Goal: Task Accomplishment & Management: Complete application form

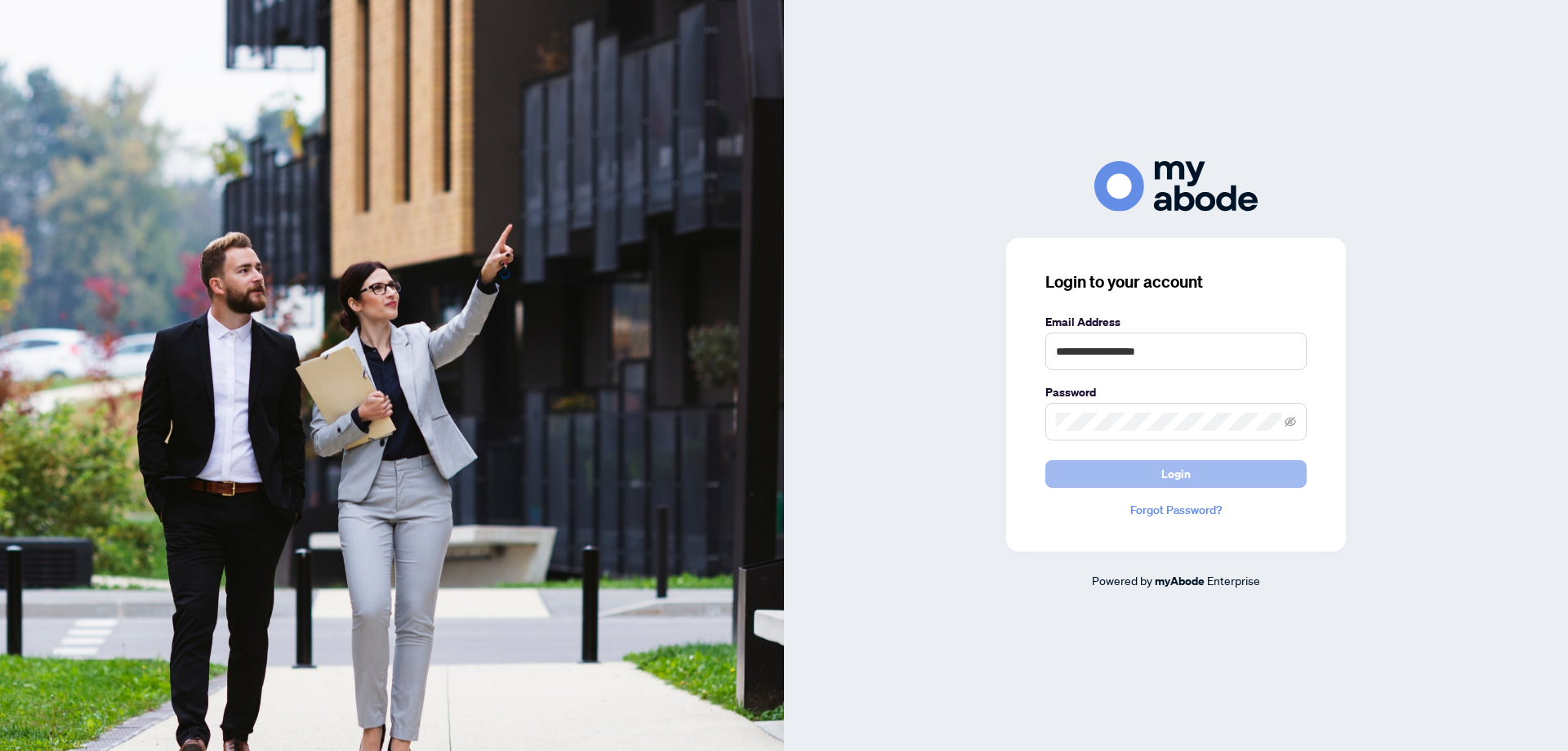
click at [1228, 462] on button "Login" at bounding box center [1176, 473] width 261 height 28
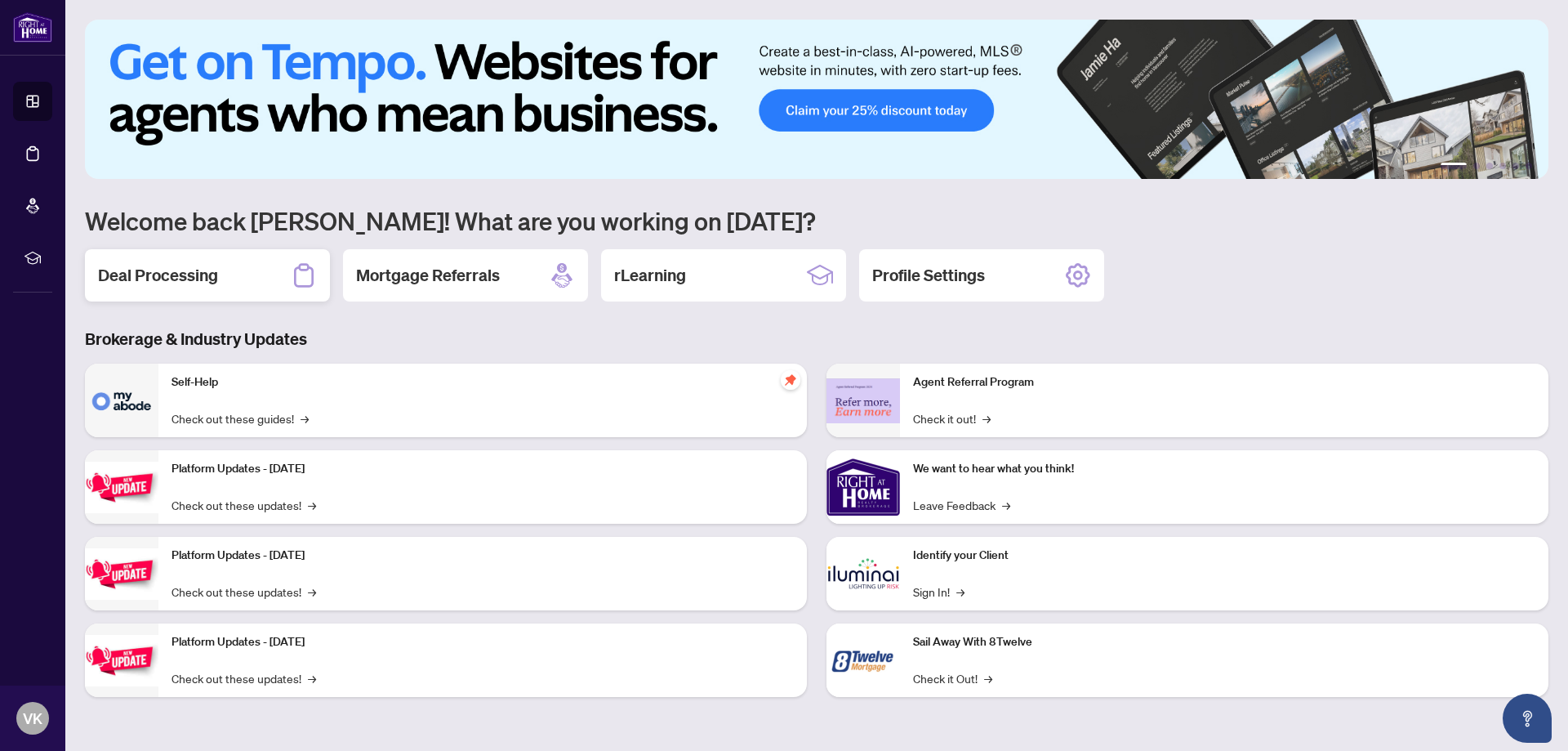
click at [255, 276] on div "Deal Processing" at bounding box center [207, 275] width 245 height 52
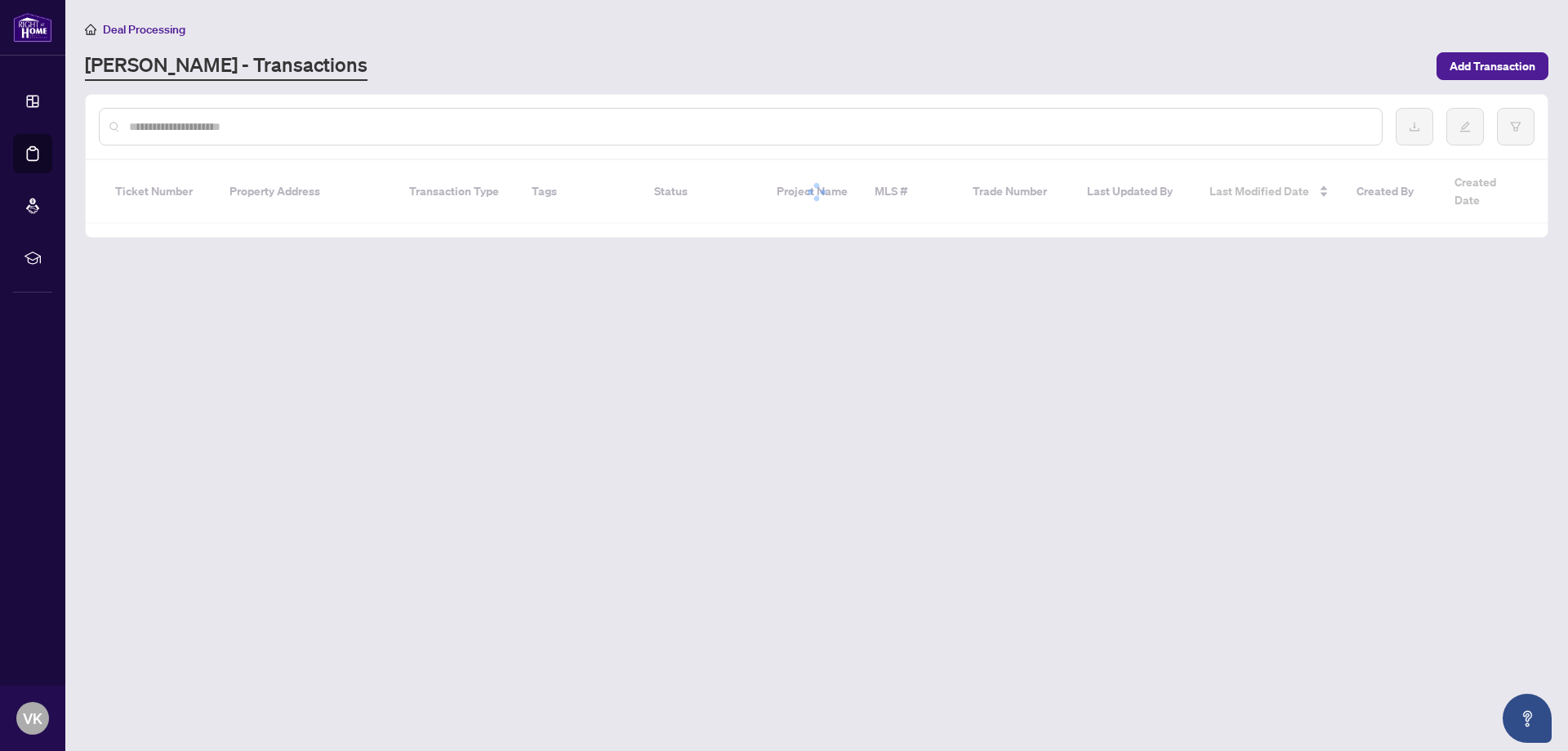
click at [272, 121] on input "text" at bounding box center [749, 126] width 1239 height 18
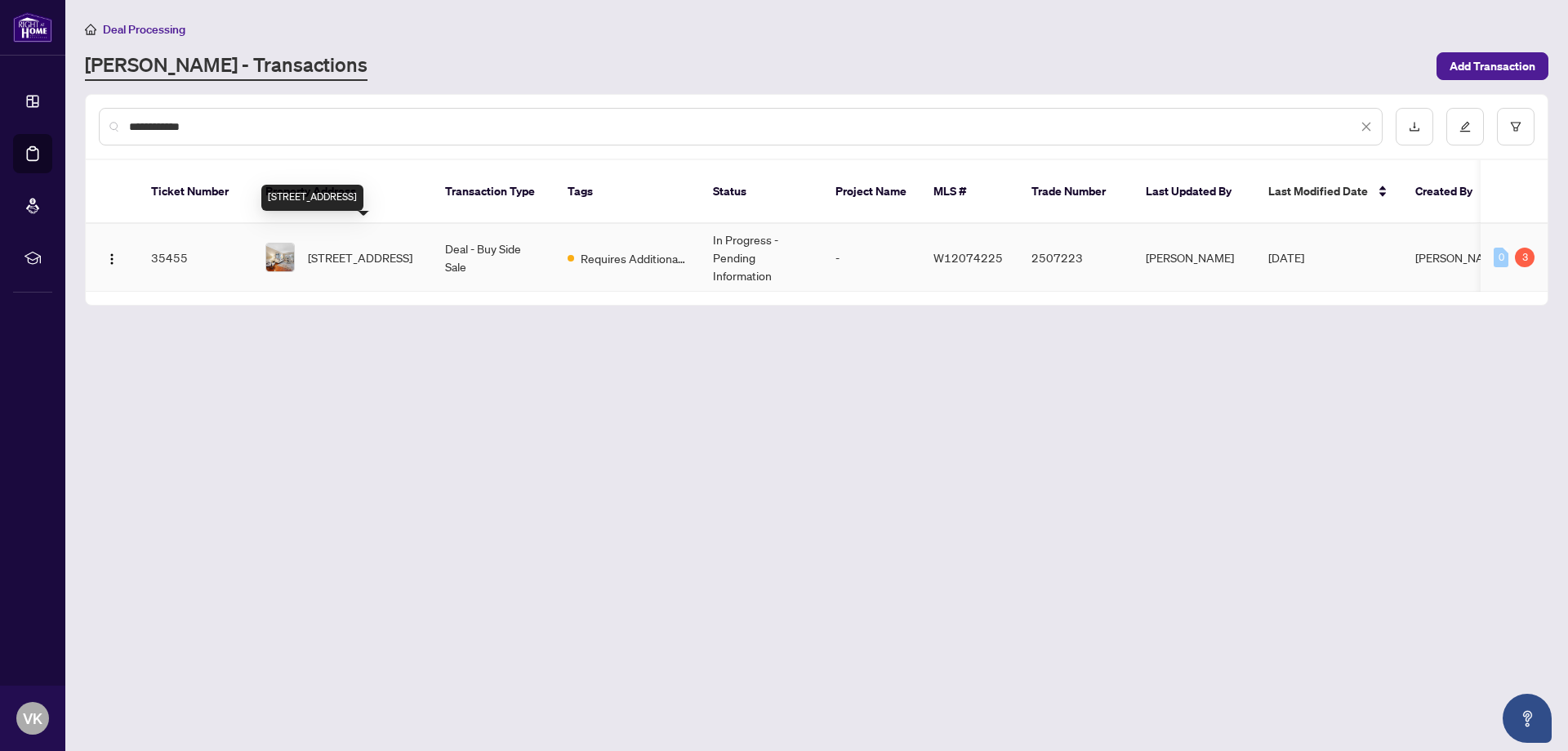
type input "**********"
click at [335, 248] on span "[STREET_ADDRESS]" at bounding box center [360, 257] width 105 height 18
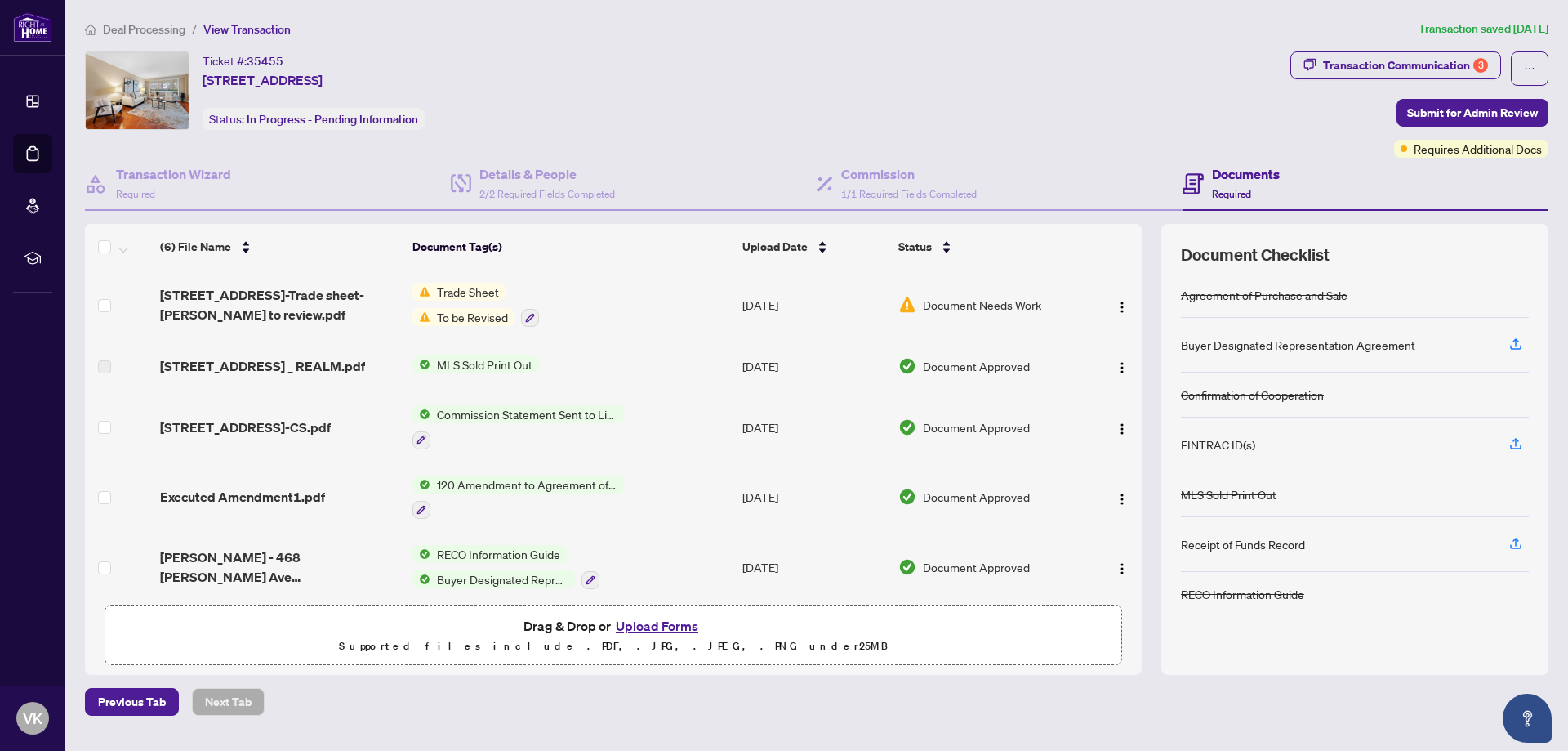
click at [676, 625] on button "Upload Forms" at bounding box center [657, 626] width 92 height 21
click at [668, 626] on button "Upload Forms" at bounding box center [657, 626] width 92 height 21
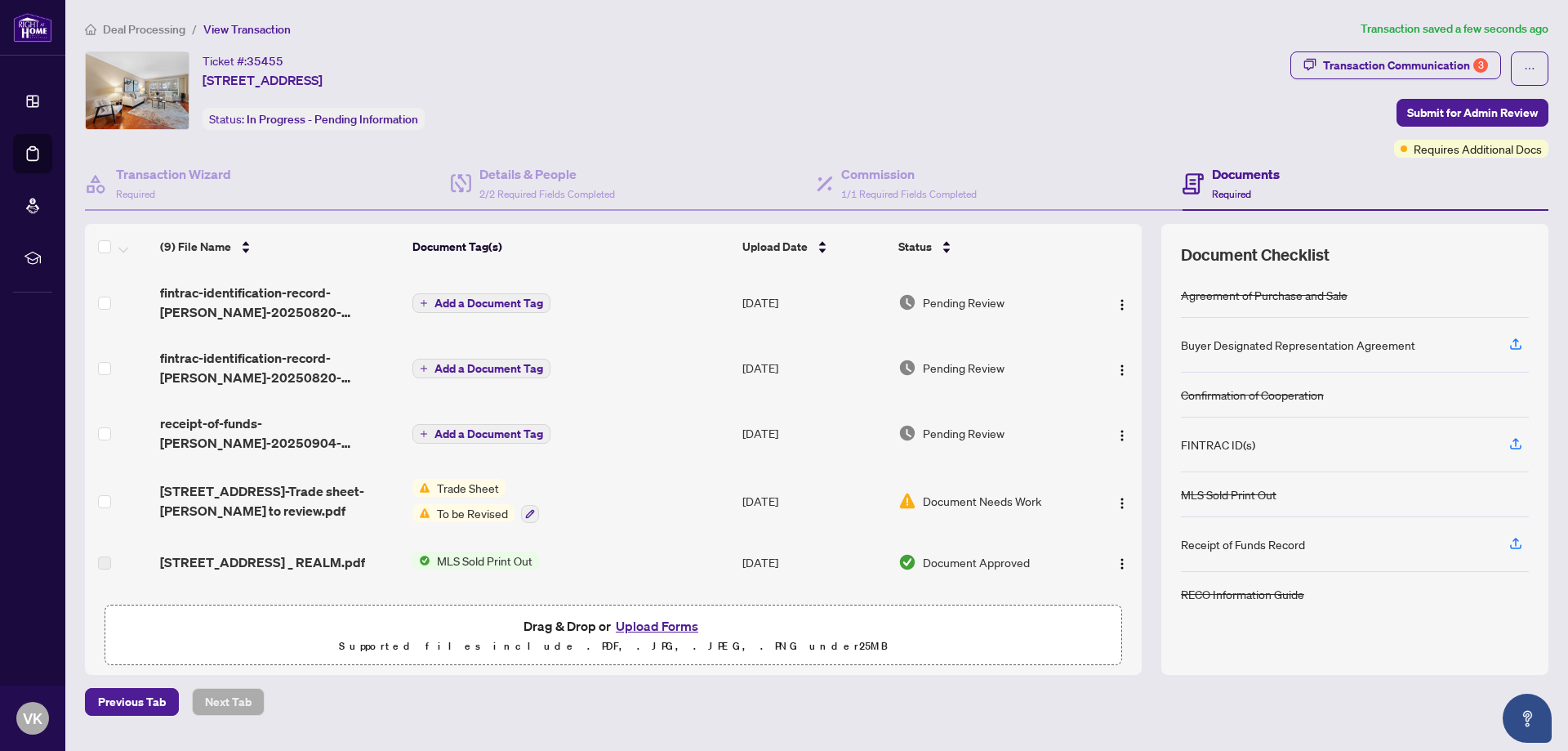
click at [468, 432] on span "Add a Document Tag" at bounding box center [488, 433] width 108 height 11
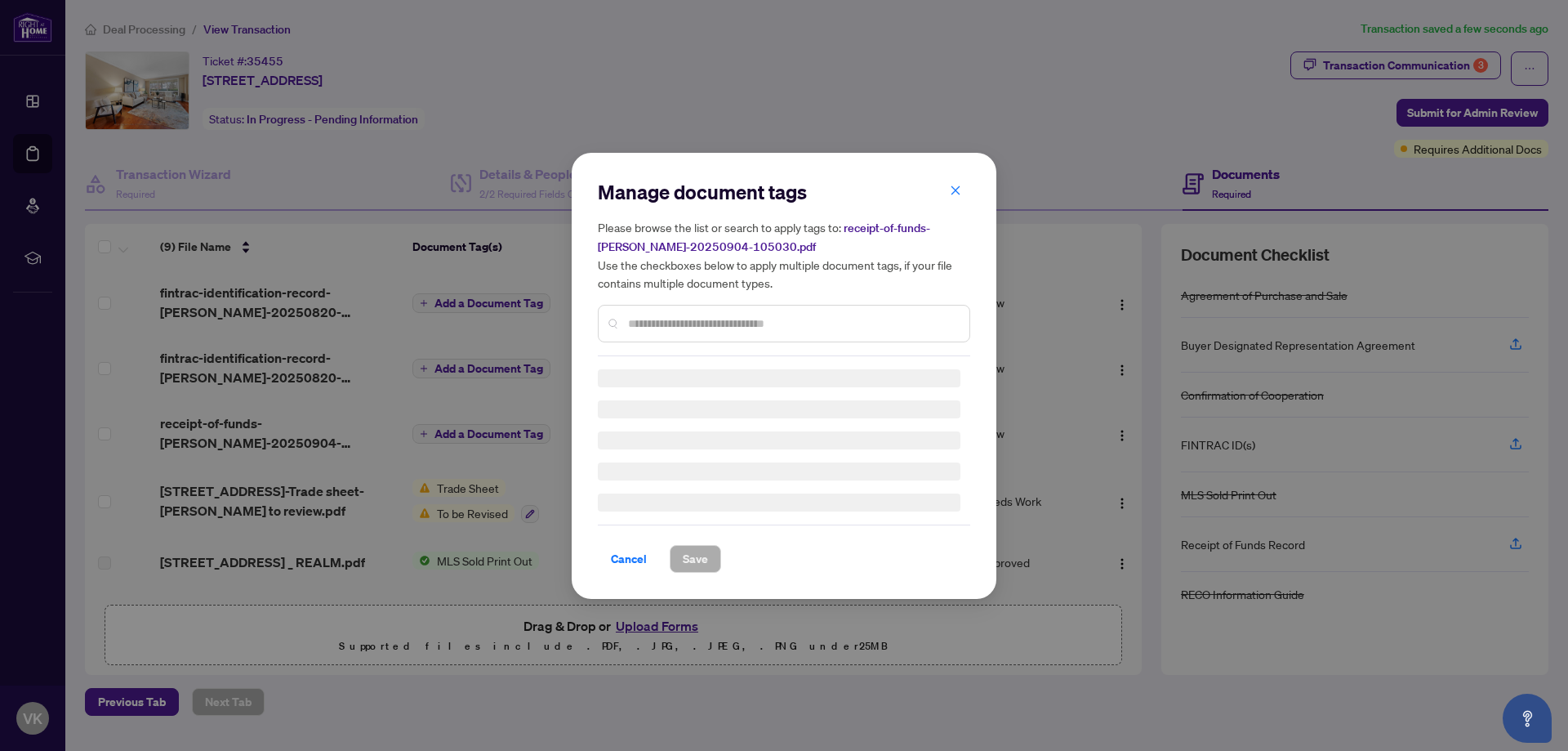
click at [651, 324] on input "text" at bounding box center [792, 323] width 328 height 18
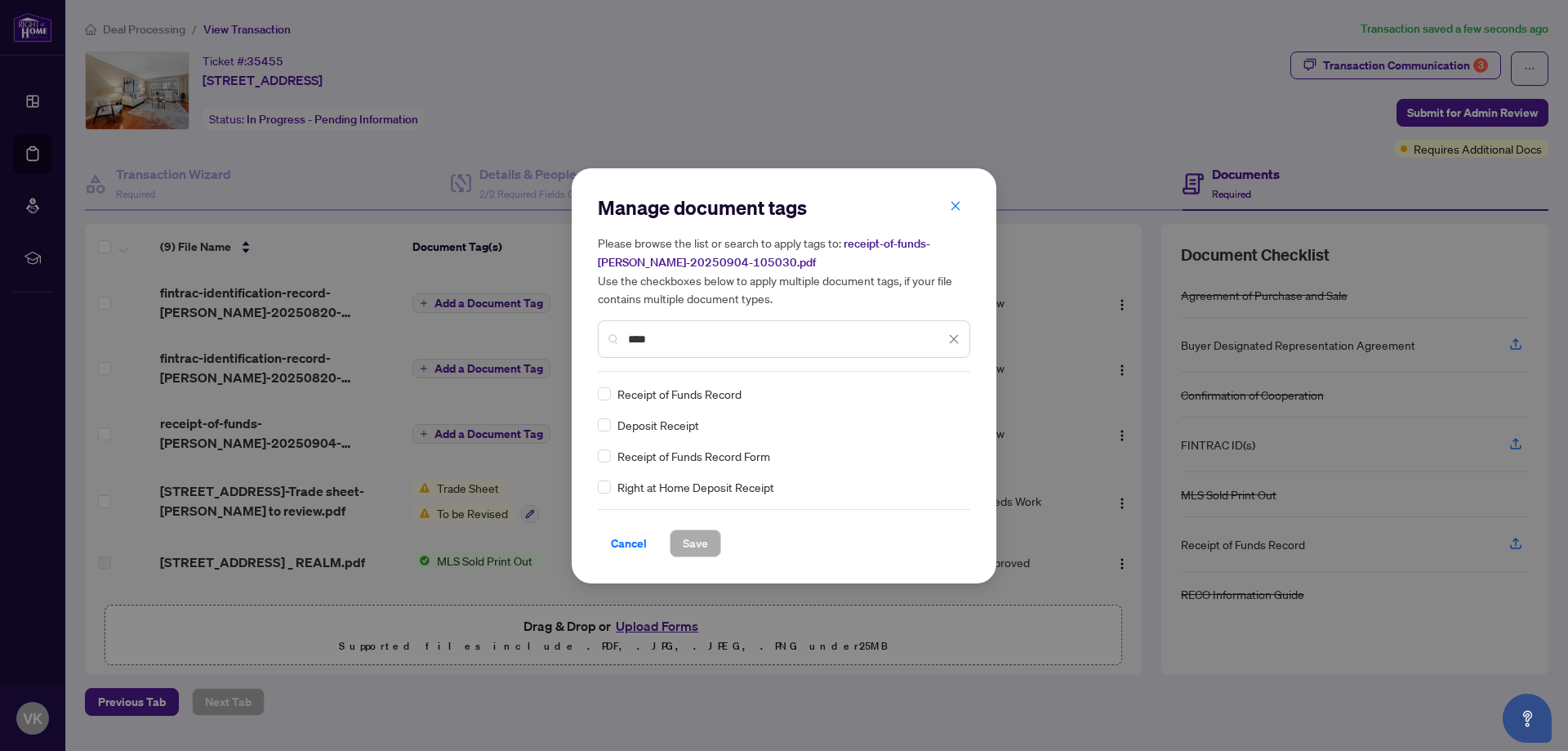
type input "****"
click at [695, 548] on span "Save" at bounding box center [695, 543] width 26 height 26
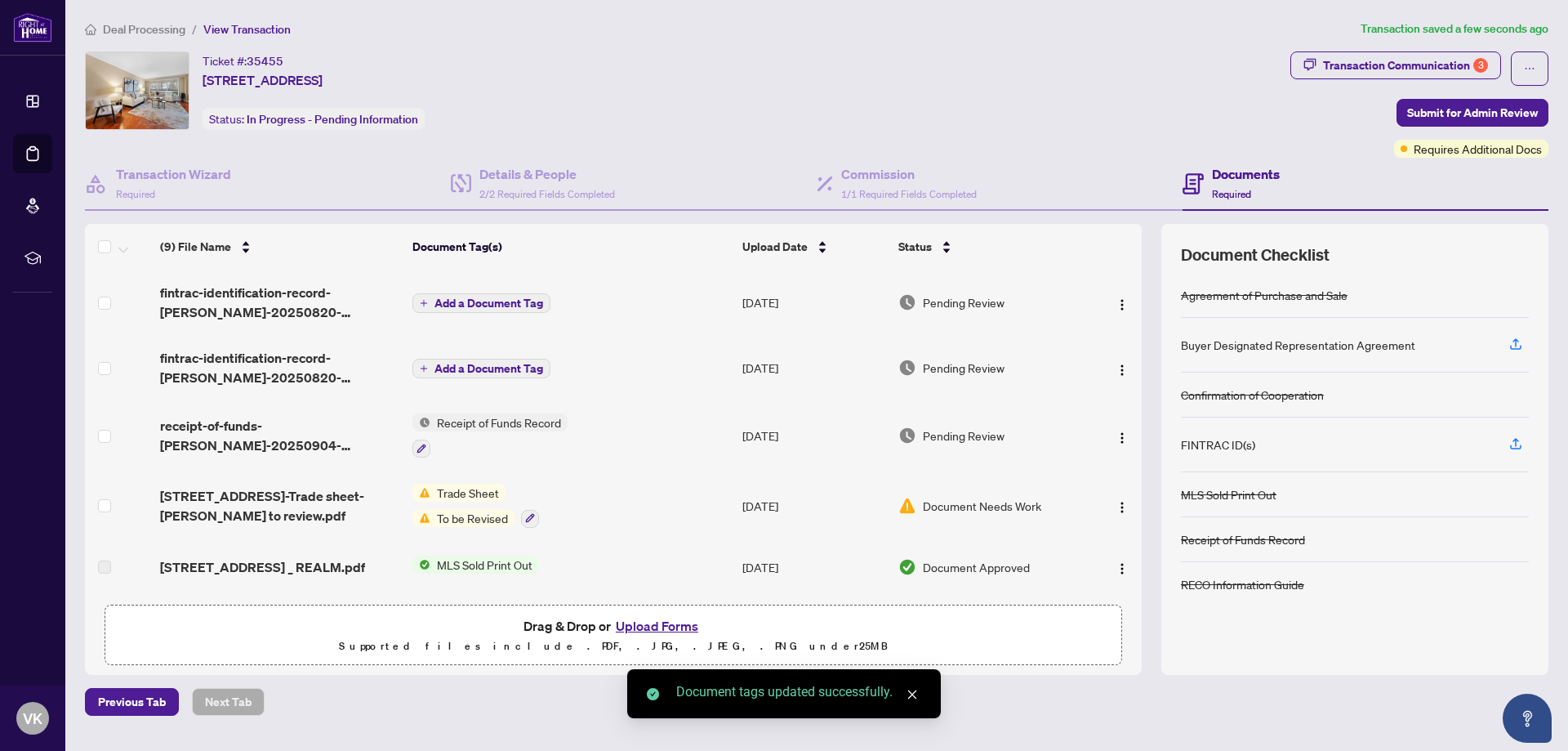
click at [478, 371] on span "Add a Document Tag" at bounding box center [488, 369] width 108 height 11
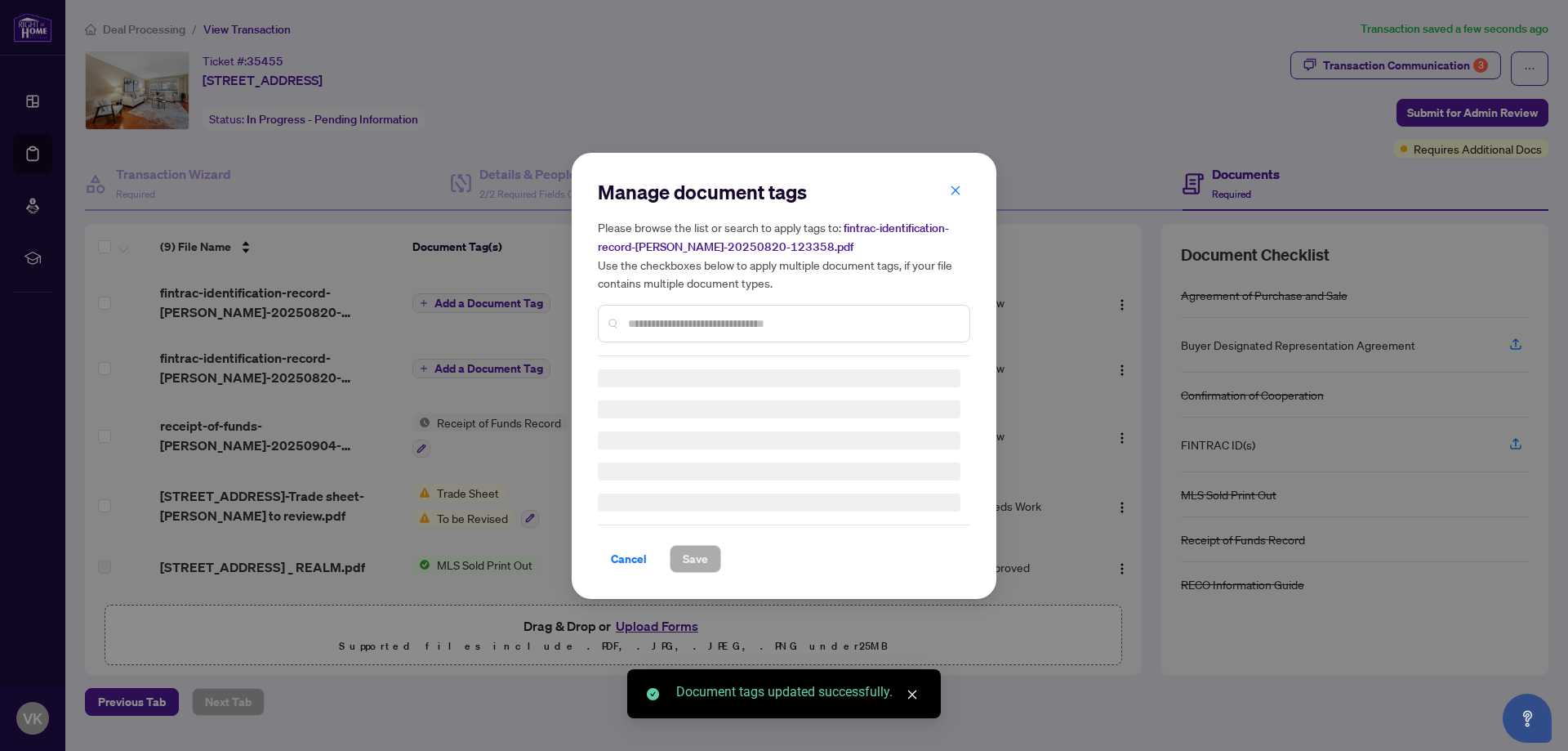
click at [698, 326] on input "text" at bounding box center [792, 323] width 328 height 18
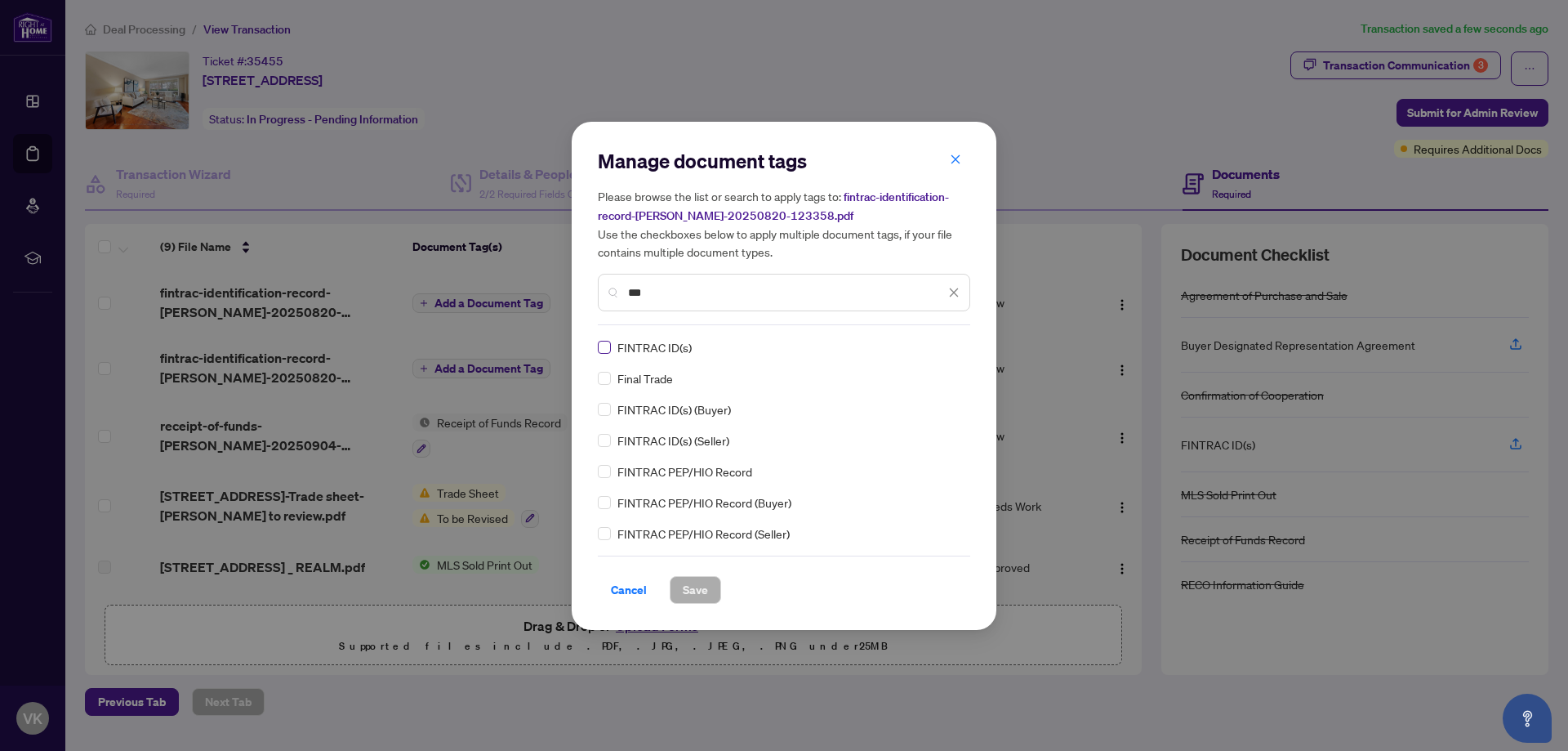
type input "***"
click at [700, 587] on span "Save" at bounding box center [695, 589] width 26 height 26
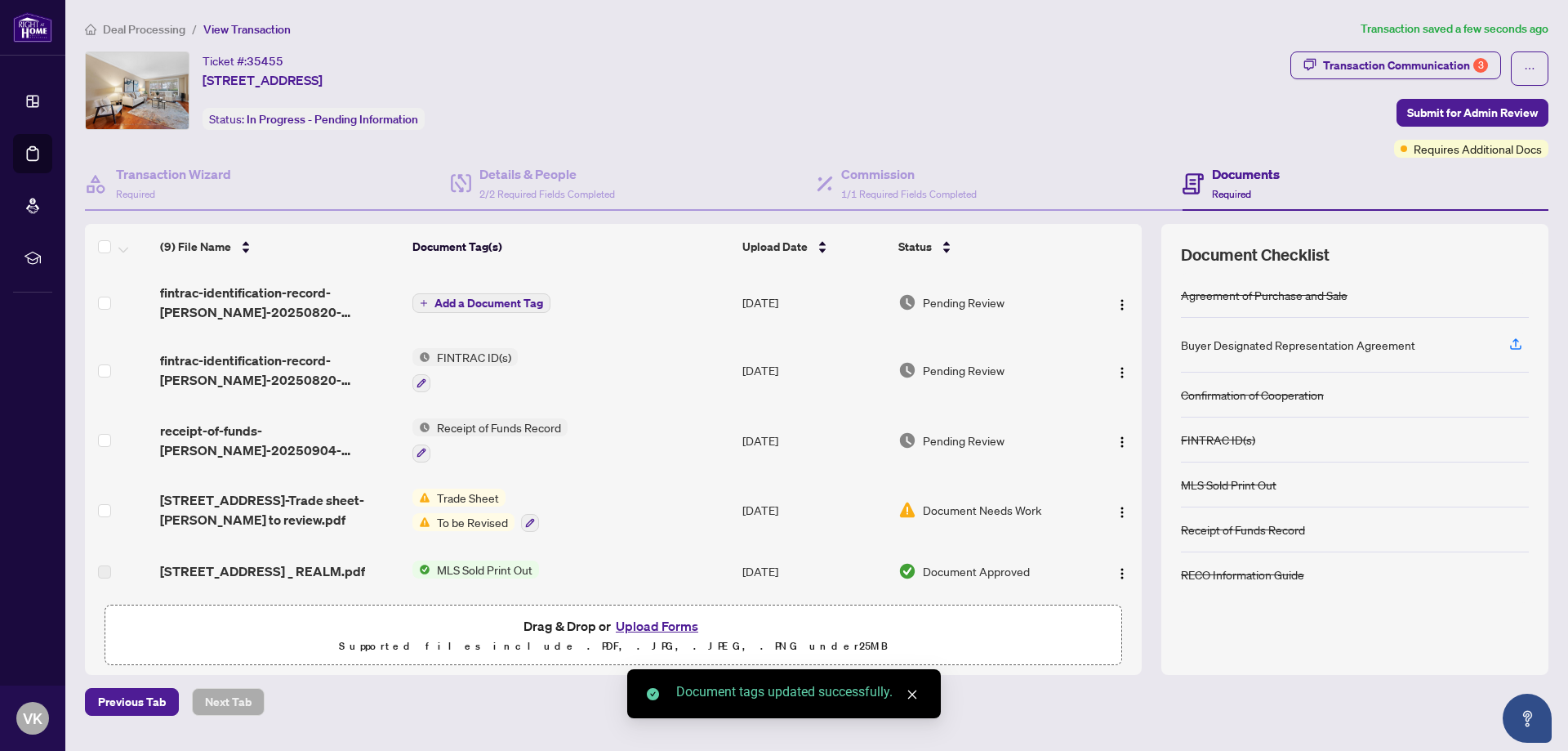
click at [468, 300] on span "Add a Document Tag" at bounding box center [488, 303] width 108 height 11
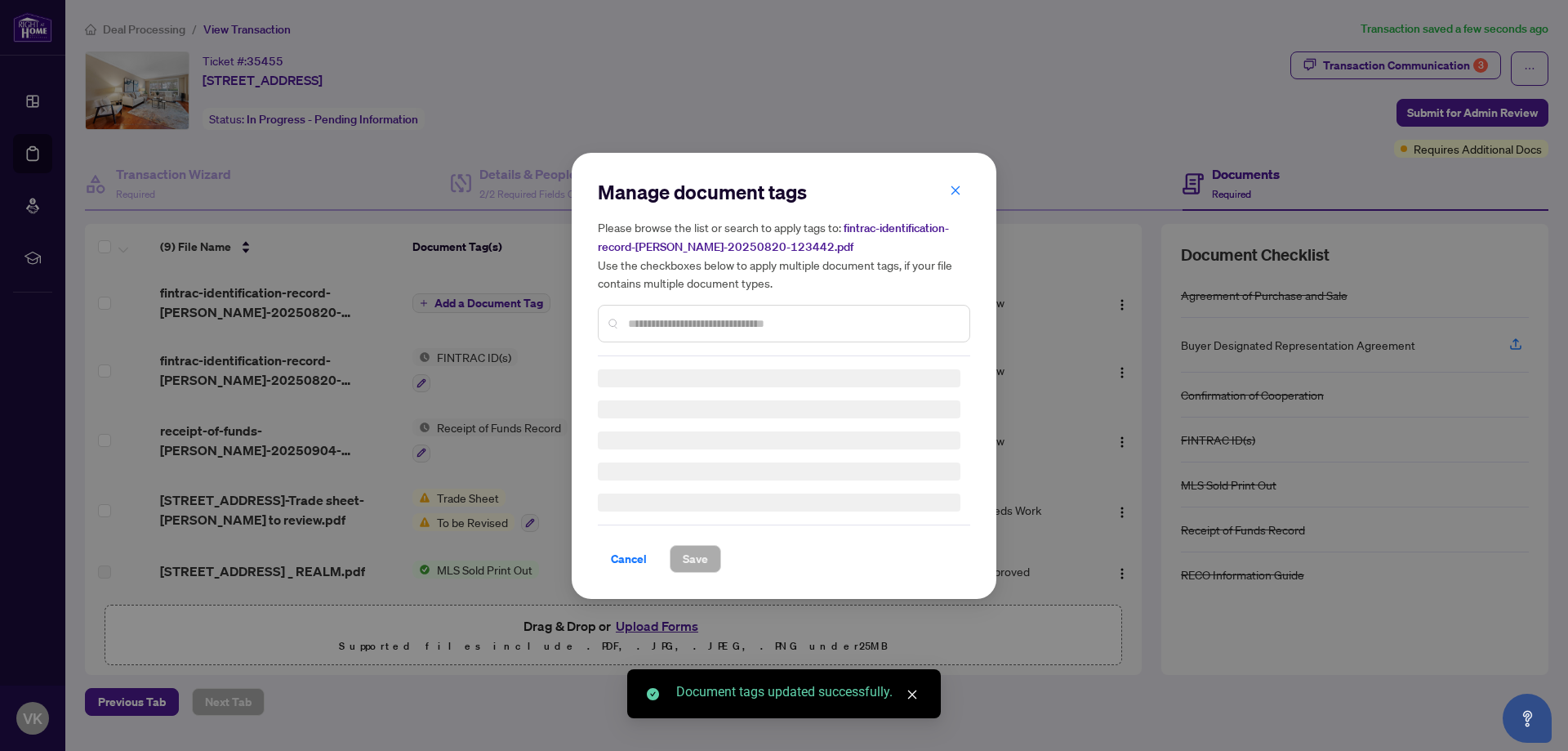
click at [708, 328] on div "Manage document tags Please browse the list or search to apply tags to: fintrac…" at bounding box center [784, 376] width 373 height 394
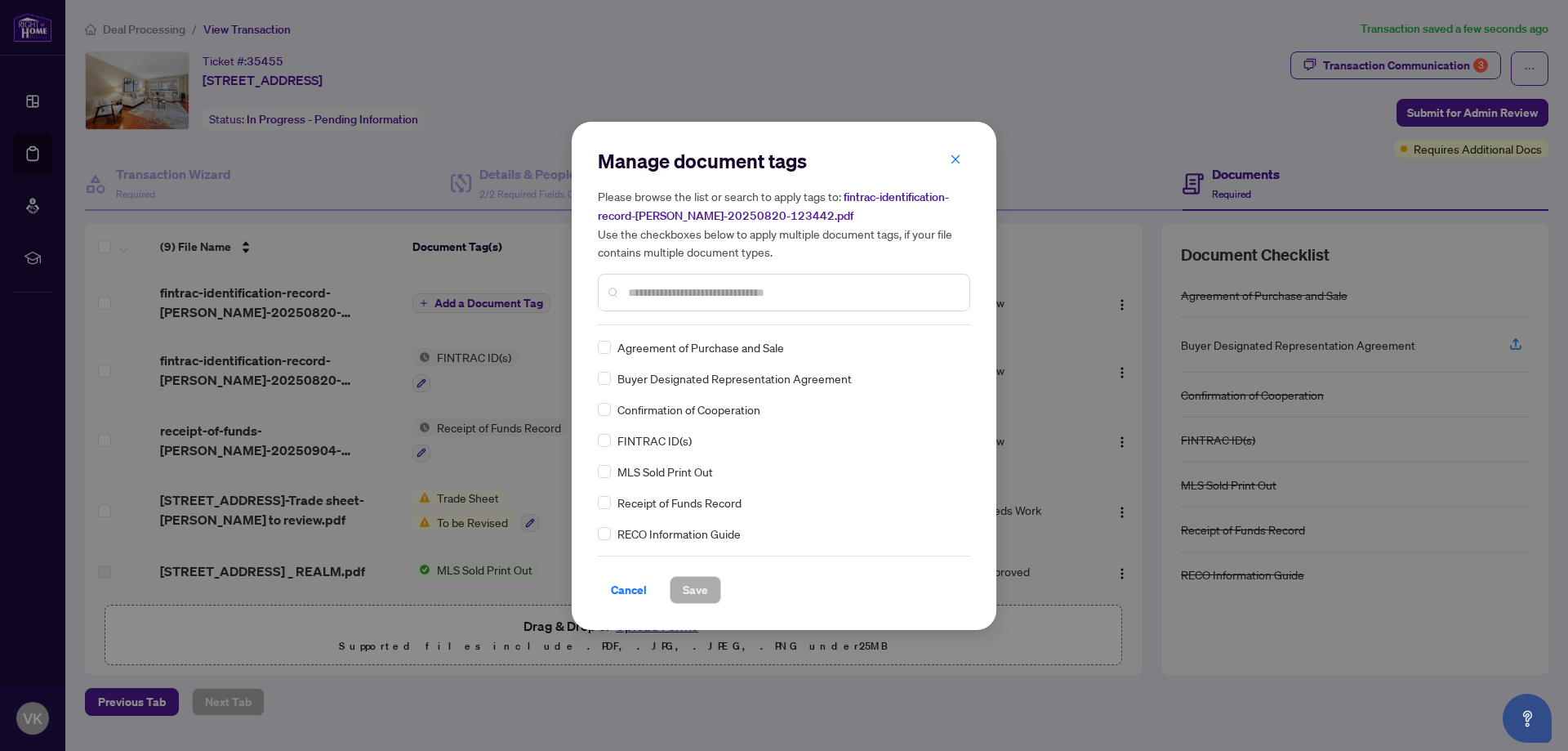
click at [708, 299] on input "text" at bounding box center [792, 292] width 328 height 18
type input "***"
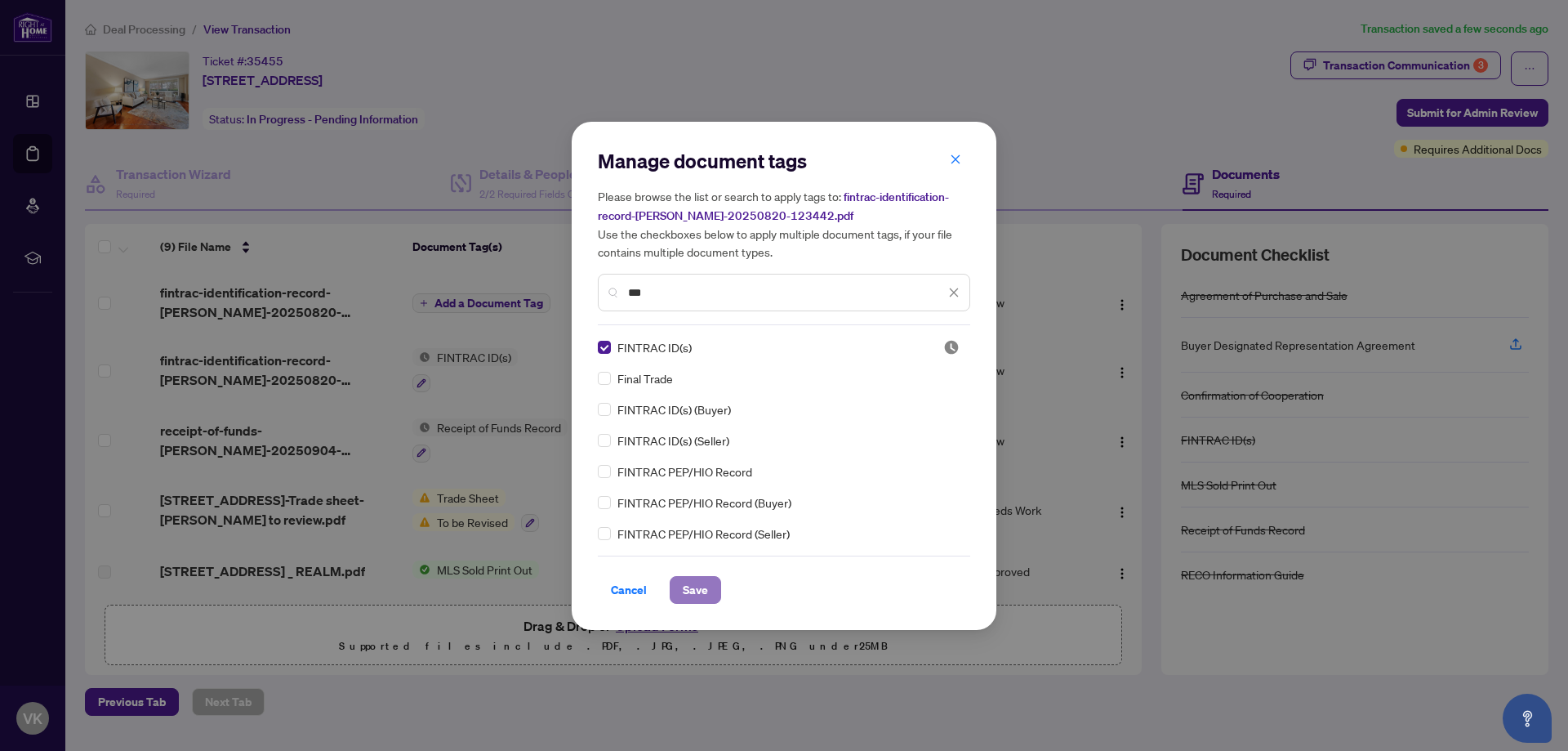
click at [687, 581] on span "Save" at bounding box center [695, 589] width 26 height 26
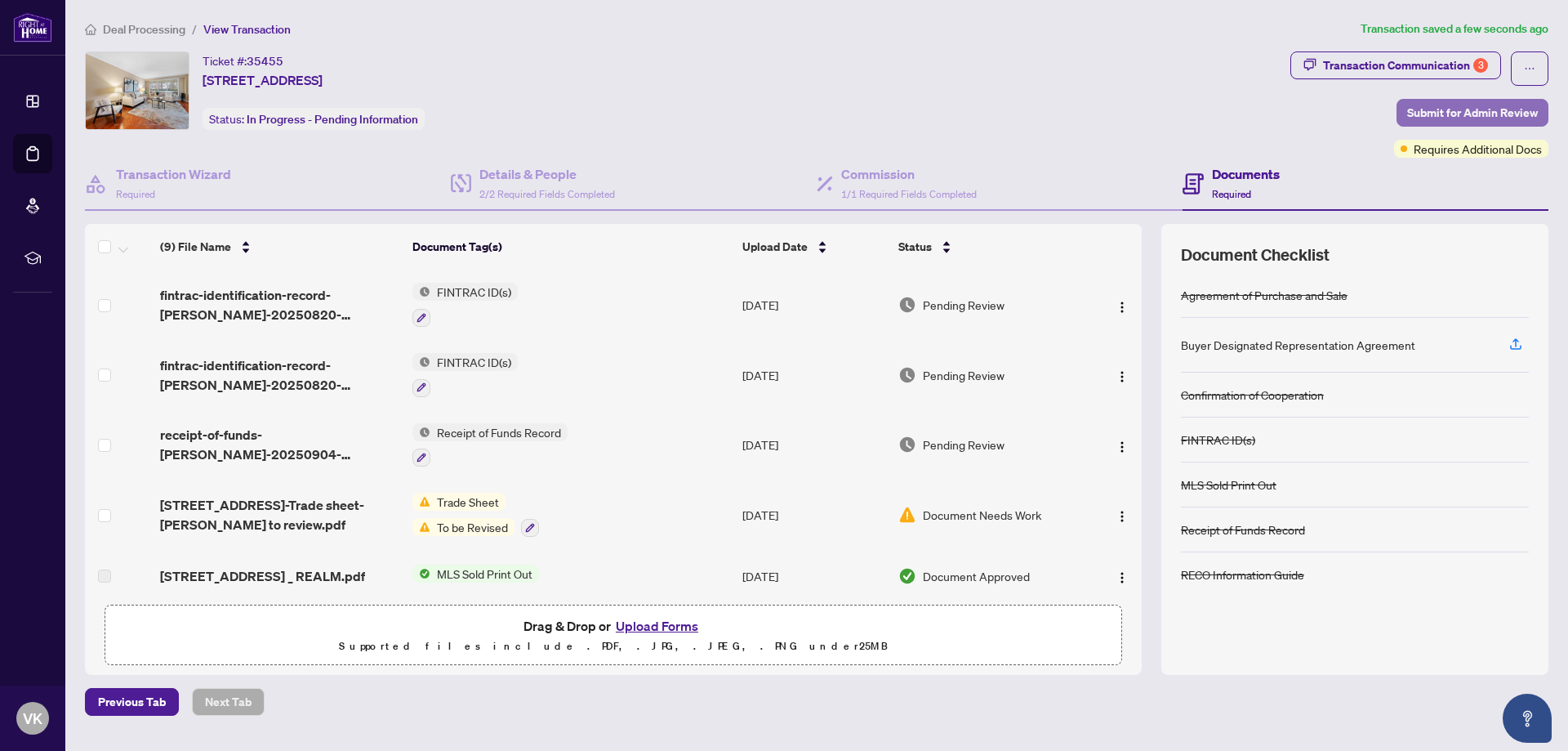
click at [1490, 103] on span "Submit for Admin Review" at bounding box center [1472, 112] width 130 height 26
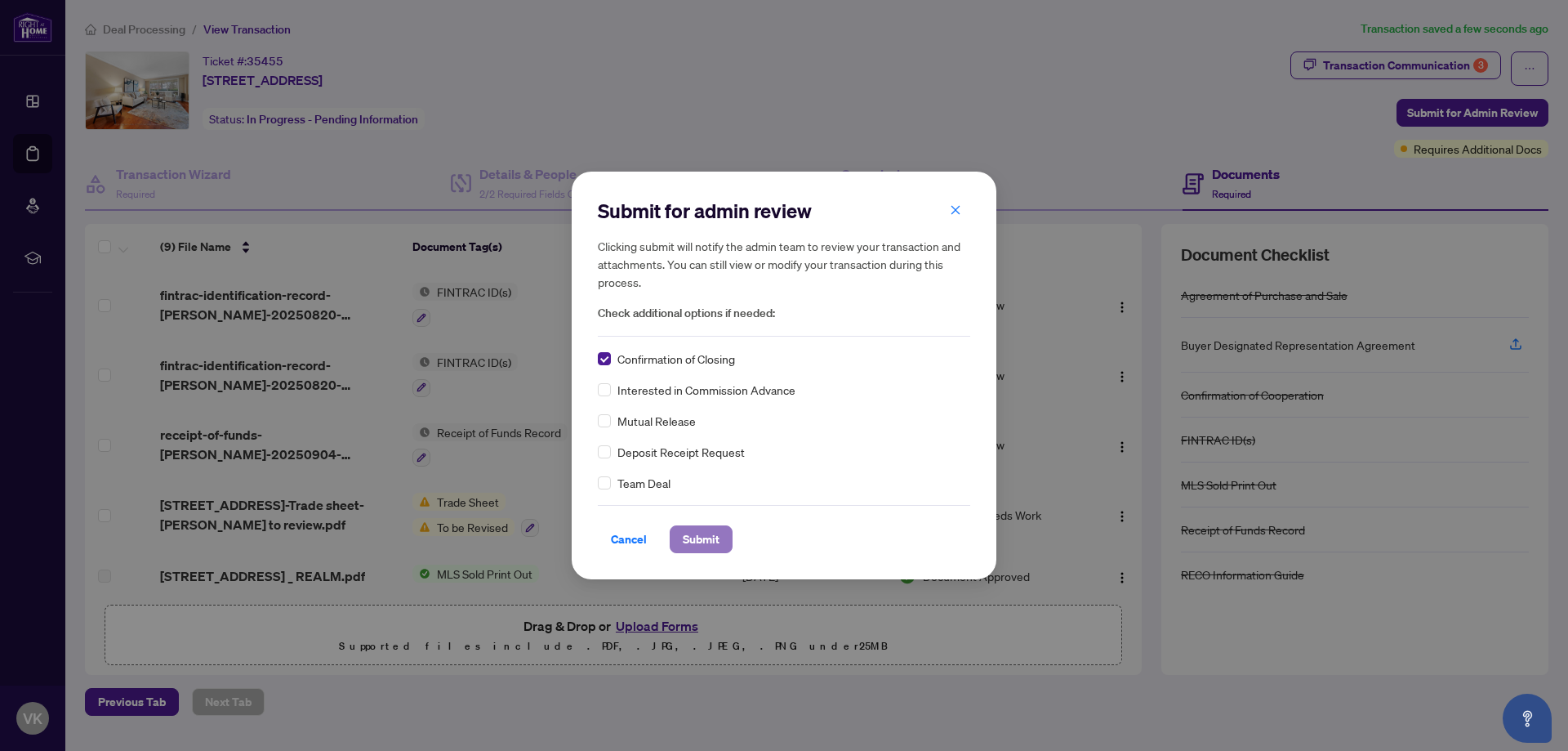
click at [696, 537] on span "Submit" at bounding box center [700, 538] width 37 height 26
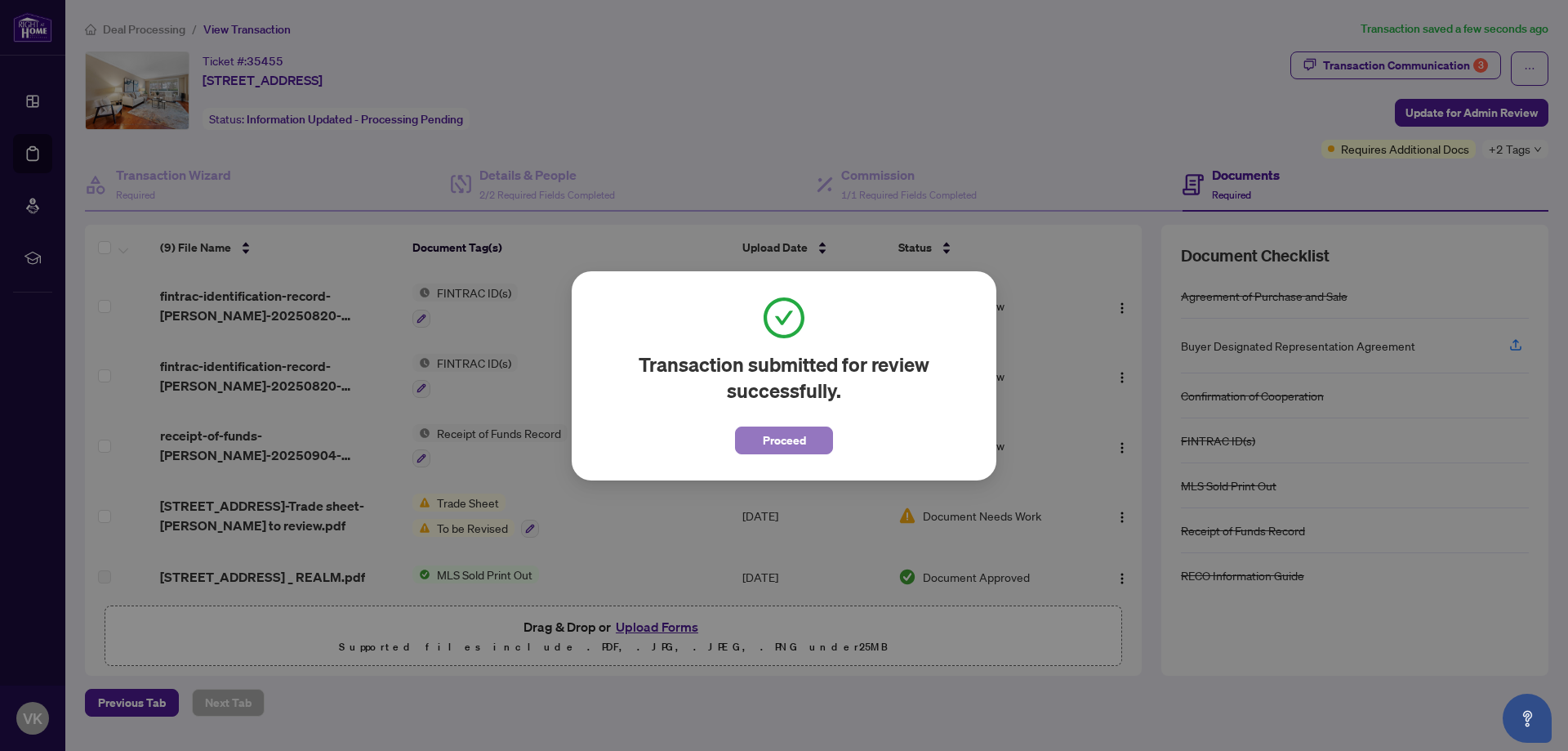
click at [773, 437] on span "Proceed" at bounding box center [785, 439] width 44 height 26
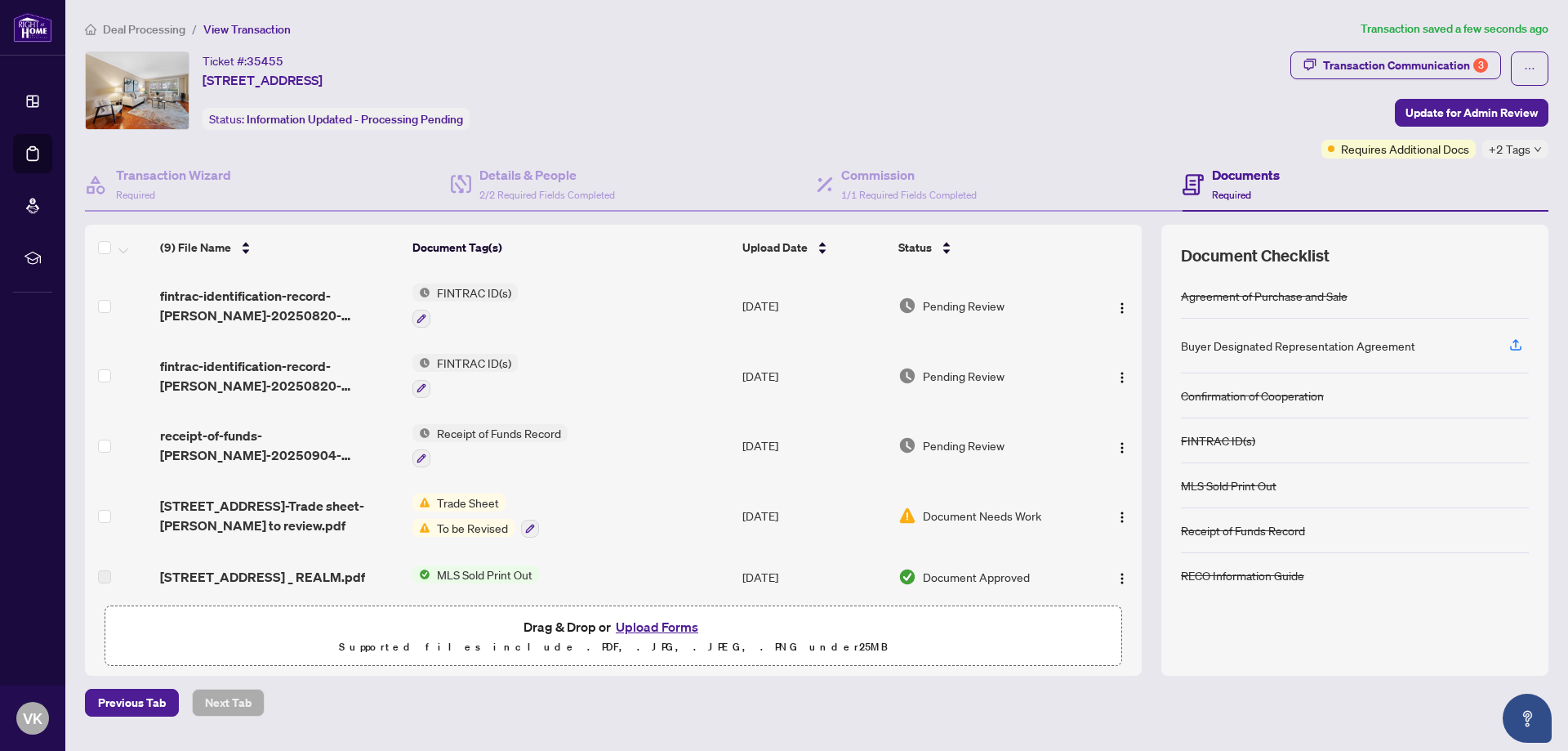
click at [125, 30] on span "Deal Processing" at bounding box center [143, 29] width 83 height 14
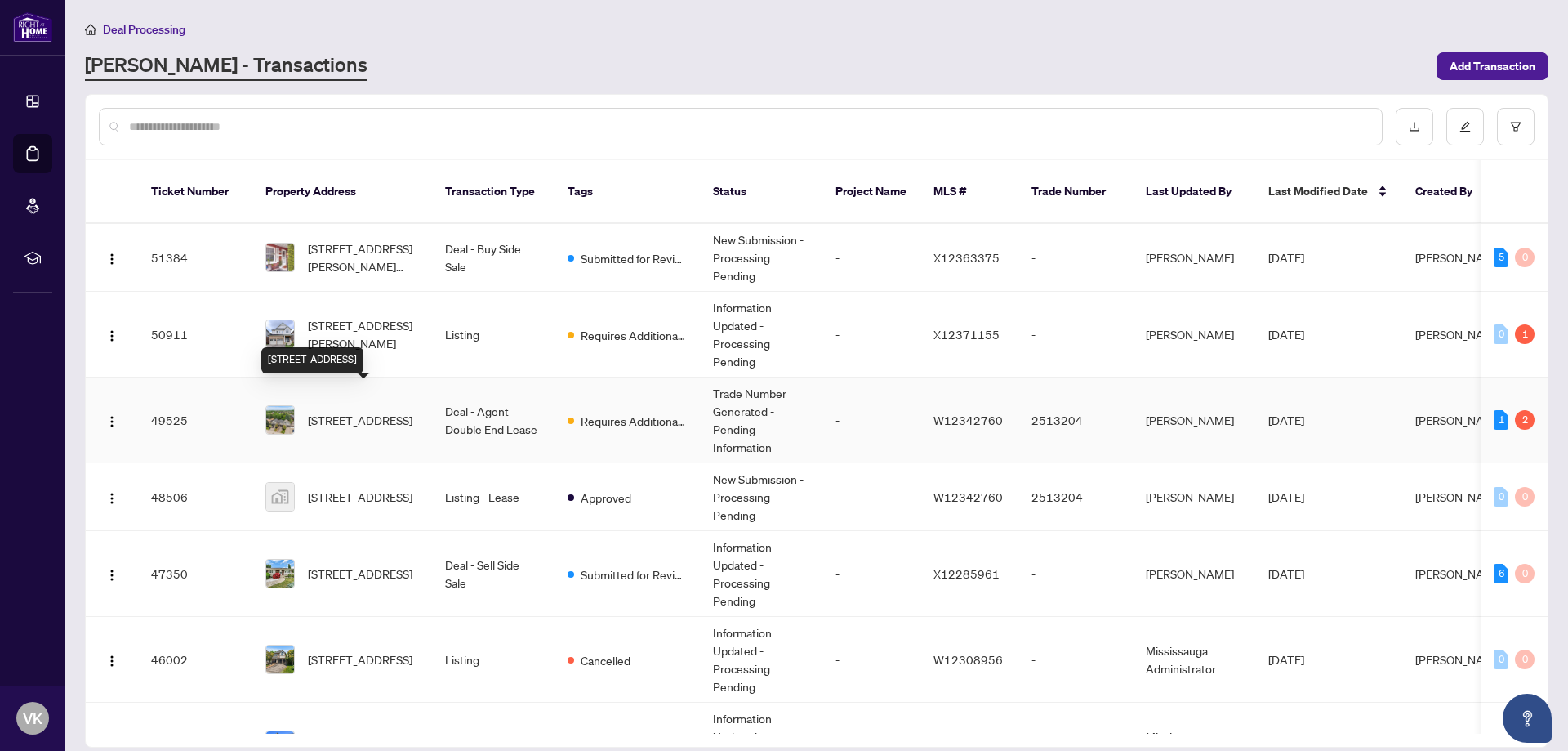
click at [358, 411] on span "[STREET_ADDRESS]" at bounding box center [360, 419] width 105 height 18
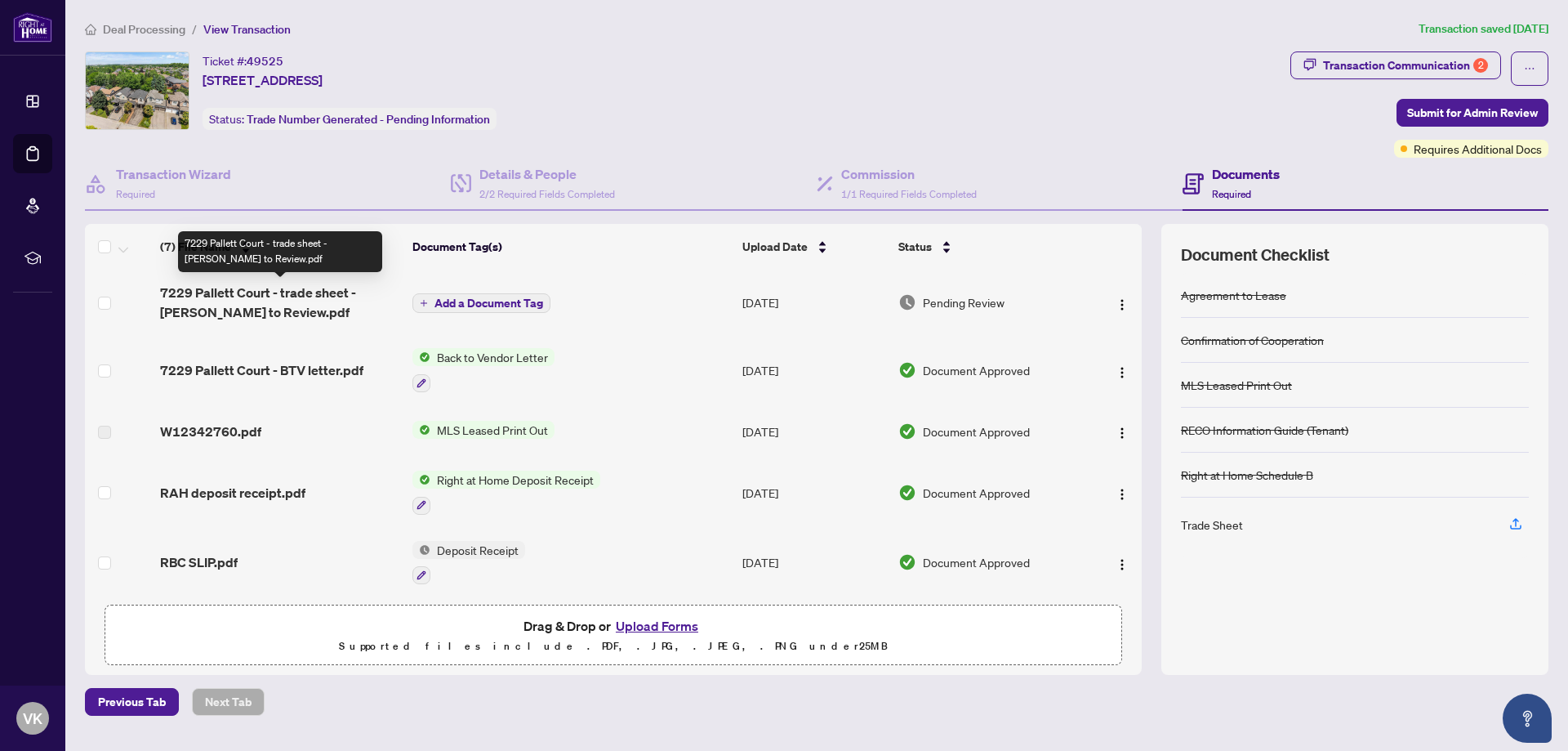
click at [313, 294] on span "7229 Pallett Court - trade sheet - [PERSON_NAME] to Review.pdf" at bounding box center [279, 301] width 239 height 39
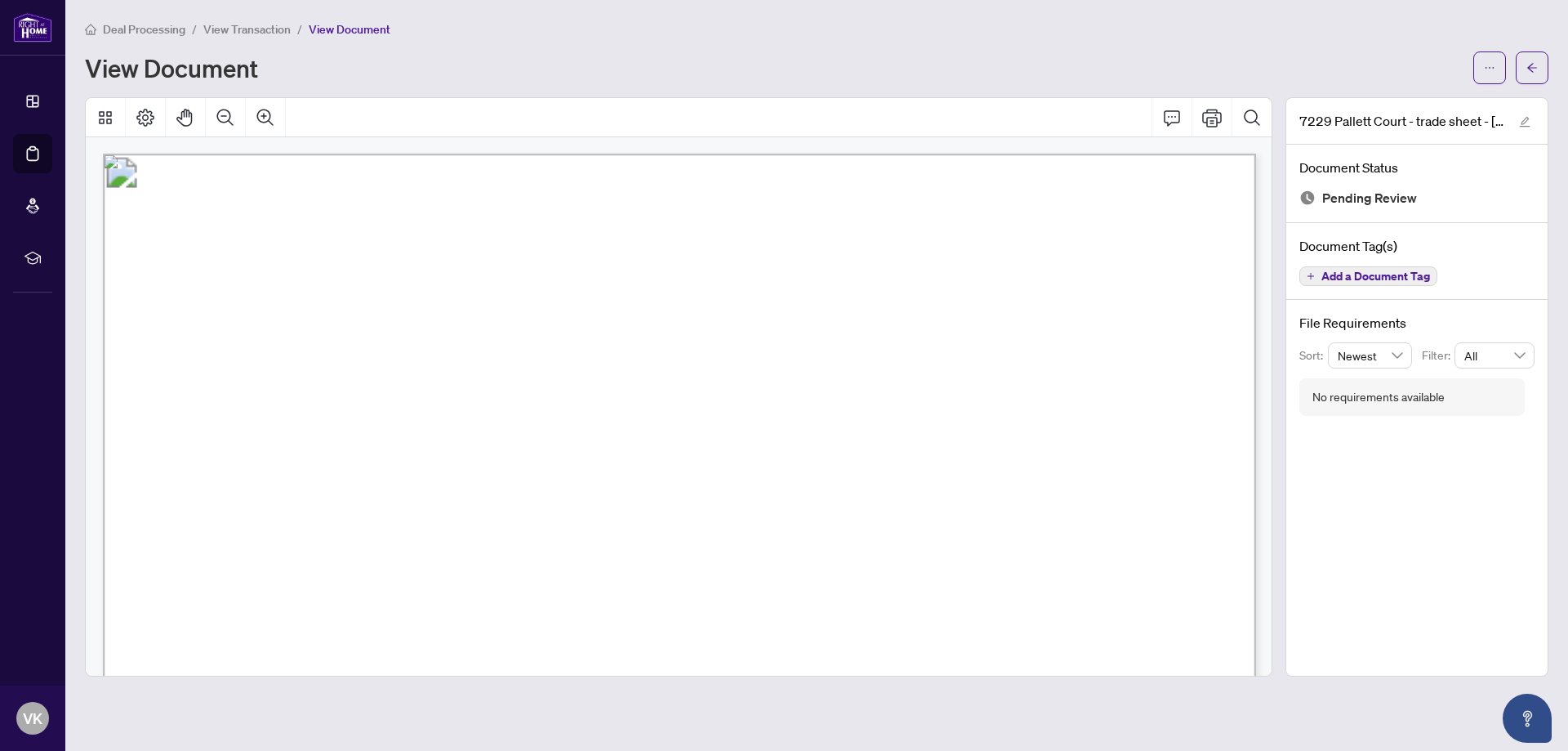
scroll to position [721, 0]
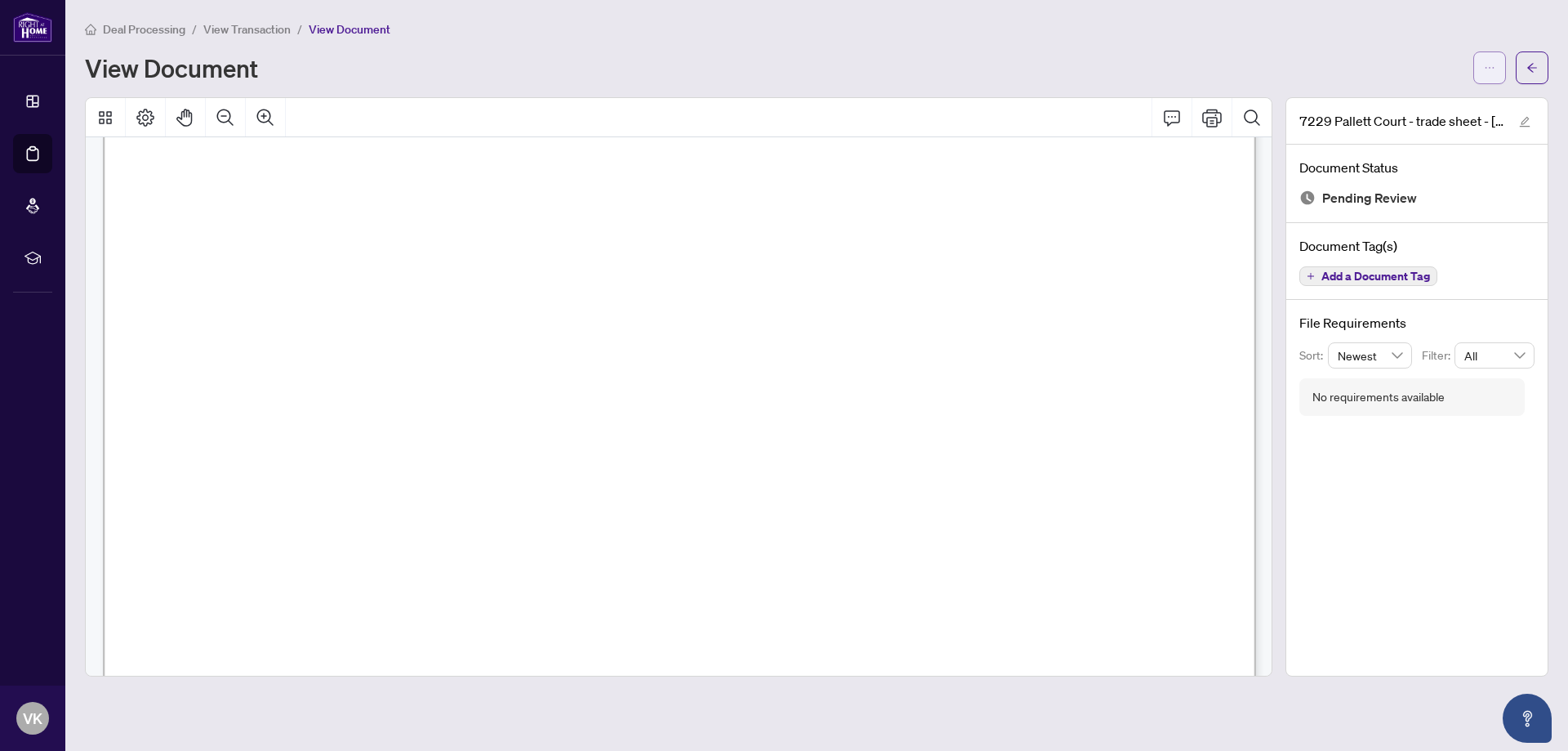
click at [1496, 63] on button "button" at bounding box center [1489, 67] width 32 height 32
click at [1409, 100] on span "Download" at bounding box center [1430, 103] width 124 height 18
click at [268, 27] on span "View Transaction" at bounding box center [247, 29] width 87 height 14
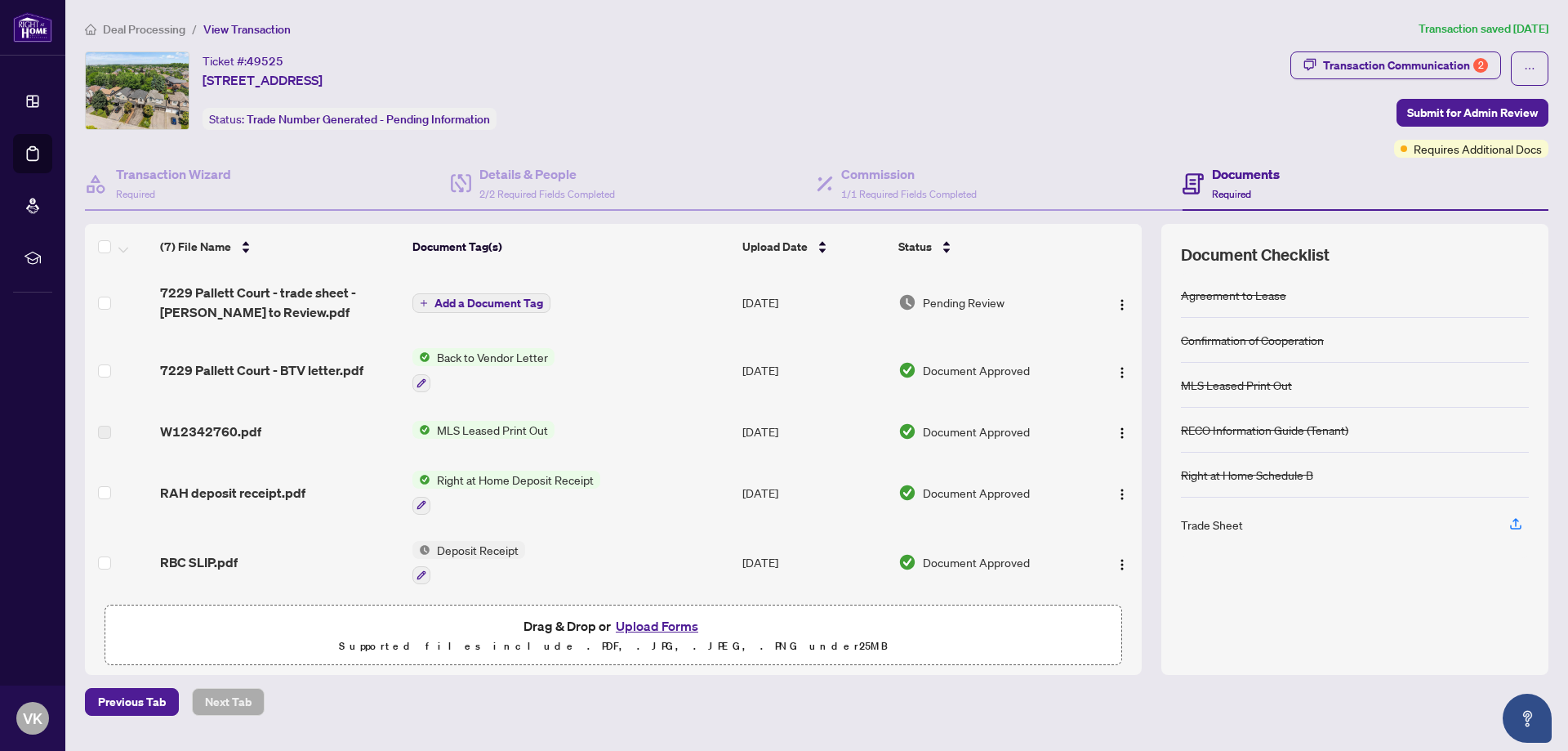
click at [631, 628] on button "Upload Forms" at bounding box center [657, 626] width 92 height 21
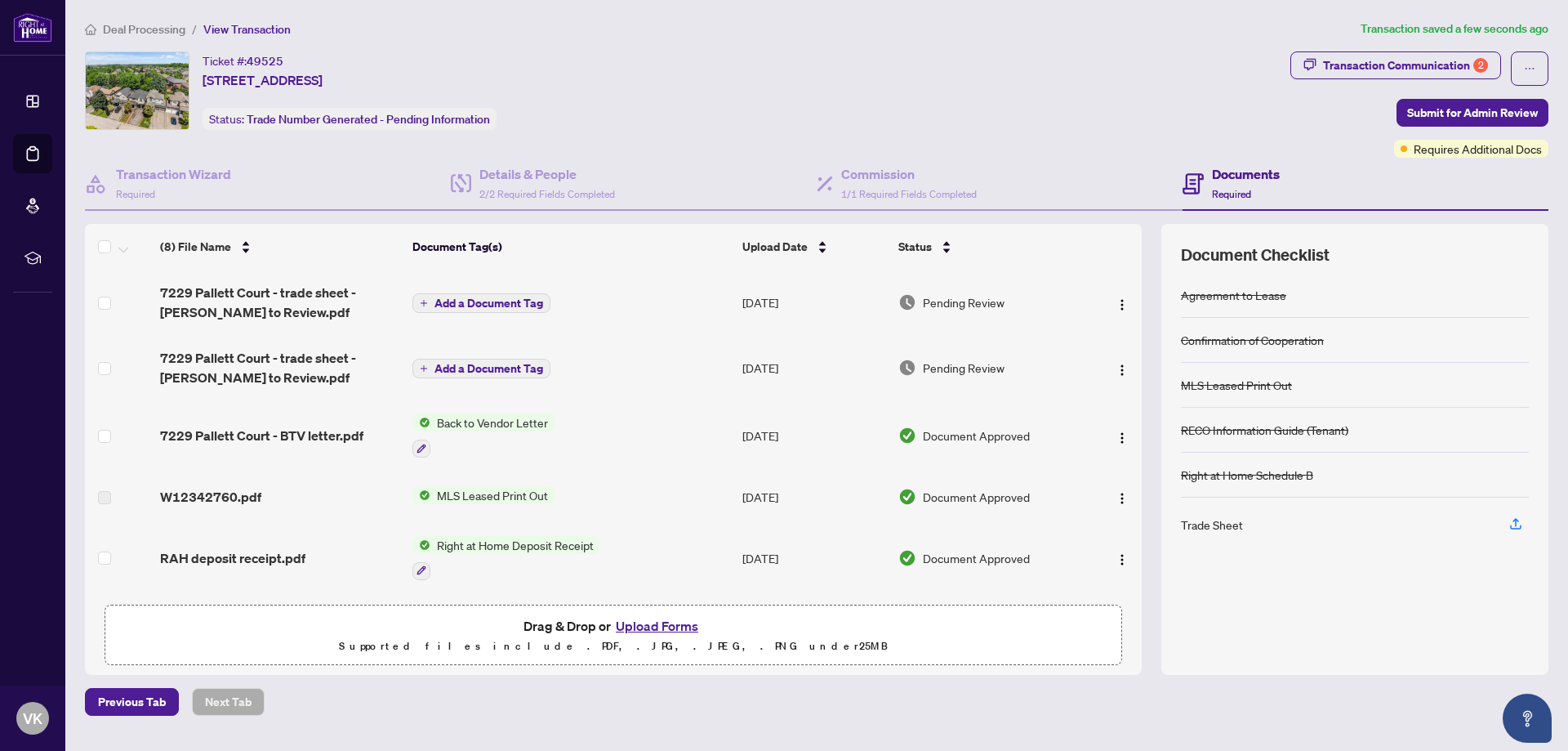
click at [473, 305] on span "Add a Document Tag" at bounding box center [488, 303] width 108 height 11
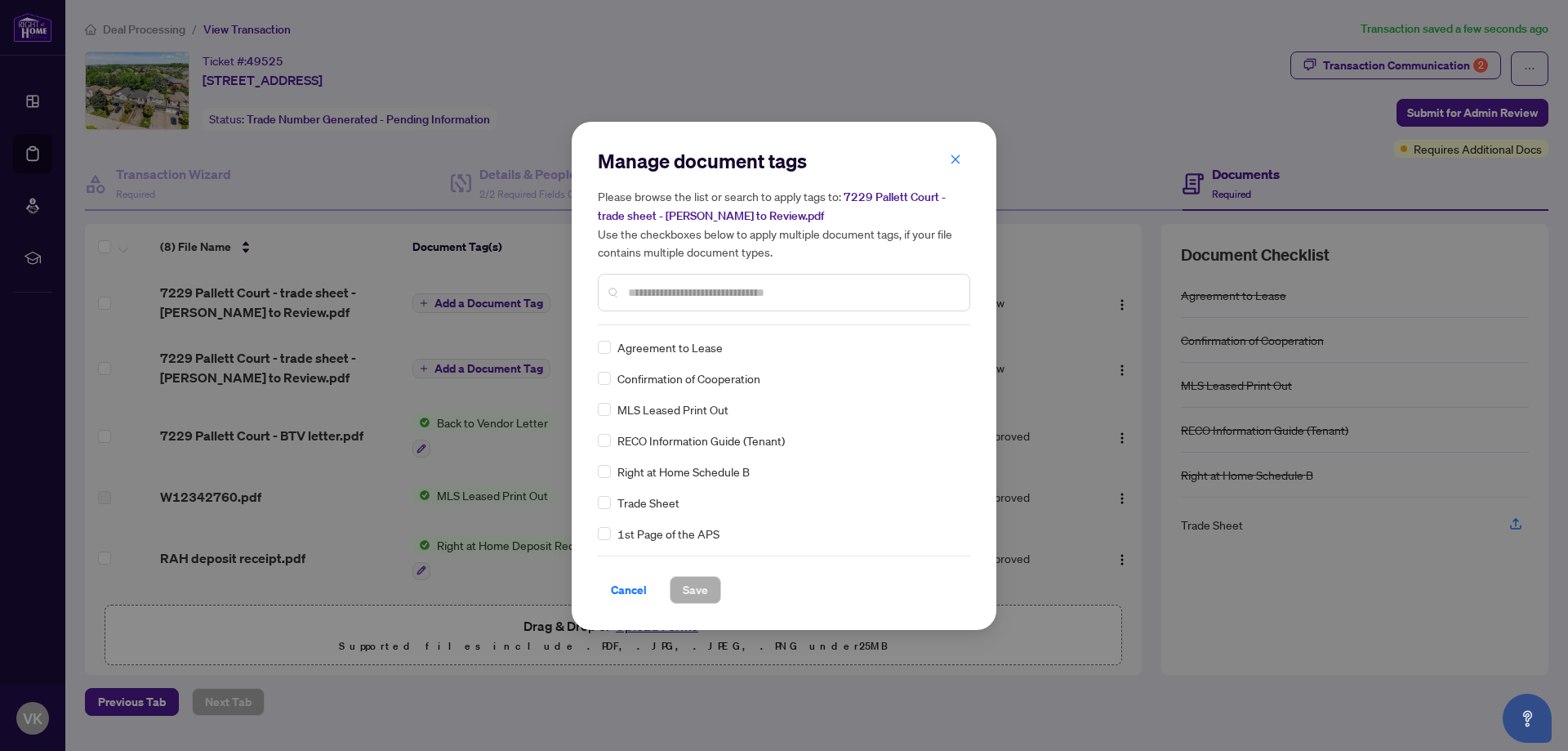
click at [682, 323] on div "Manage document tags Please browse the list or search to apply tags to: [STREET…" at bounding box center [784, 237] width 373 height 177
click at [683, 293] on input "text" at bounding box center [792, 292] width 328 height 18
type input "*****"
click at [705, 587] on span "Save" at bounding box center [695, 589] width 26 height 26
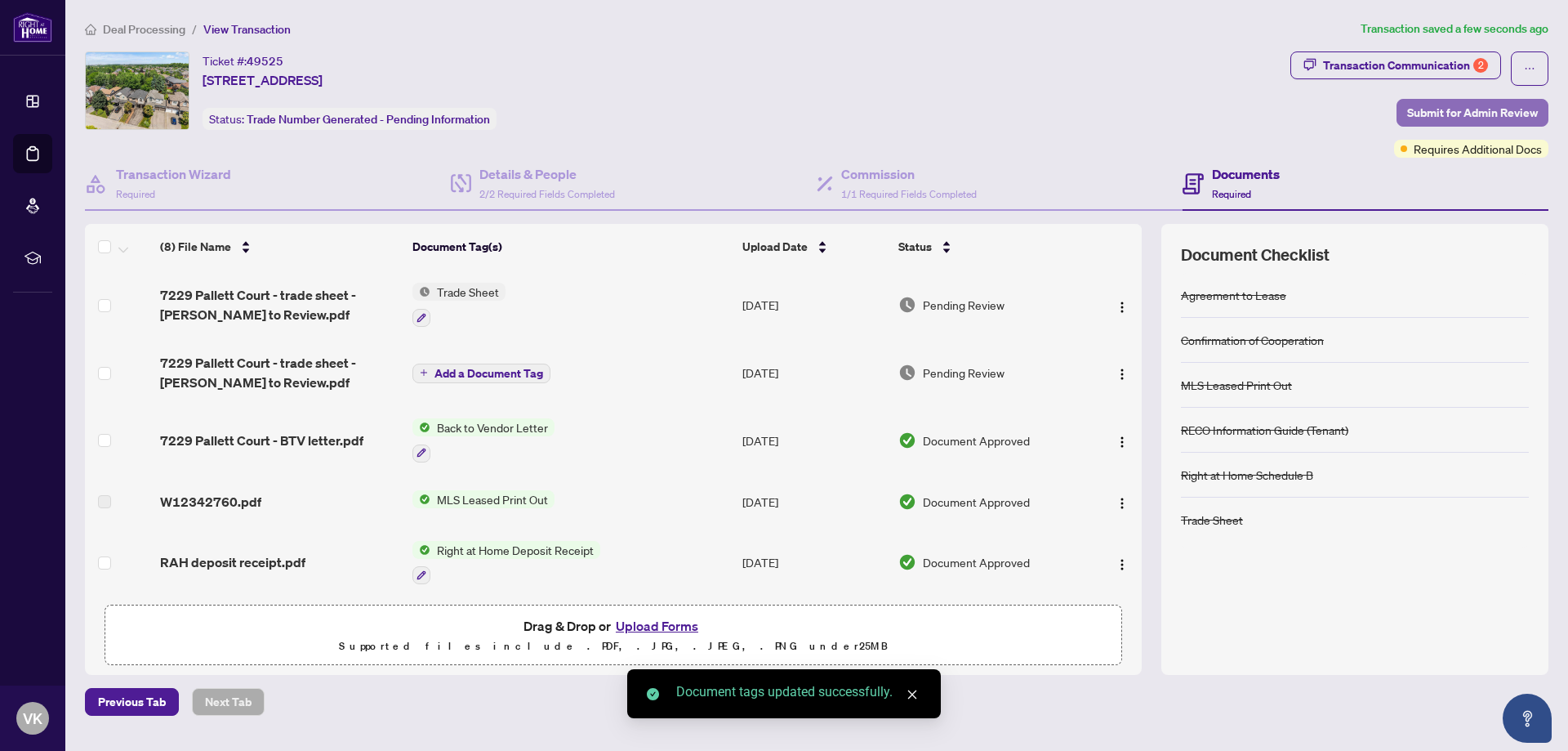
click at [1485, 106] on span "Submit for Admin Review" at bounding box center [1472, 112] width 130 height 26
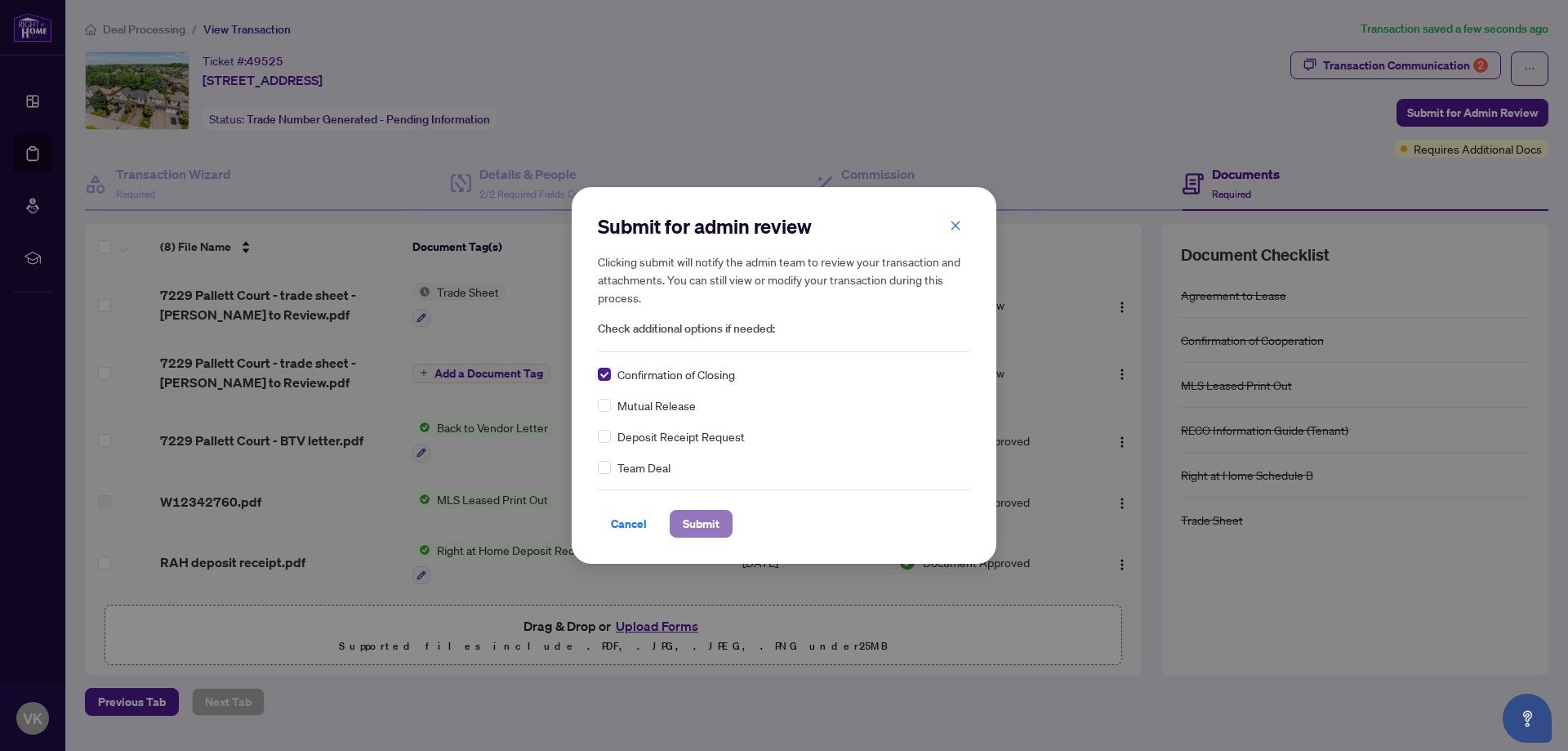
click at [703, 520] on span "Submit" at bounding box center [700, 523] width 37 height 26
